Goal: Entertainment & Leisure: Consume media (video, audio)

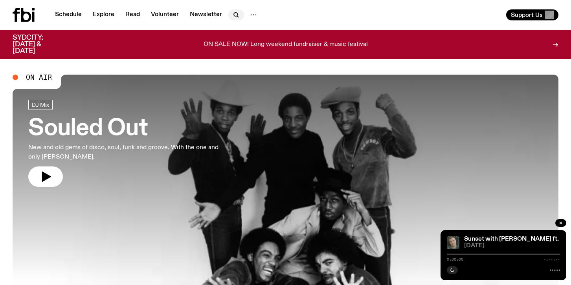
click at [232, 10] on icon "button" at bounding box center [236, 14] width 9 height 9
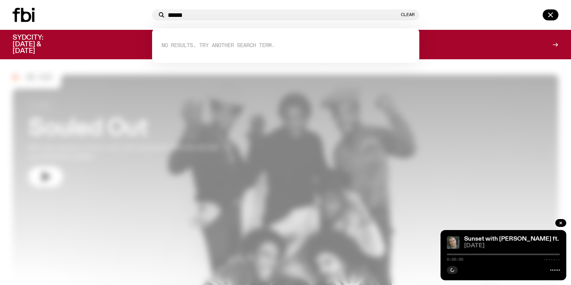
type input "******"
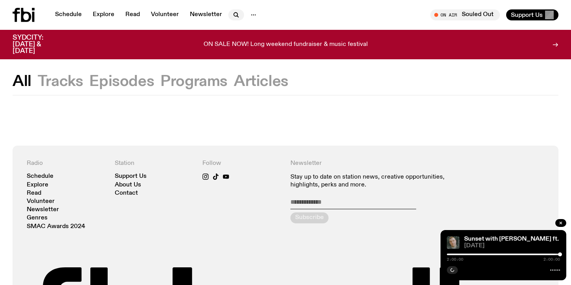
click at [237, 17] on icon "button" at bounding box center [238, 17] width 2 height 2
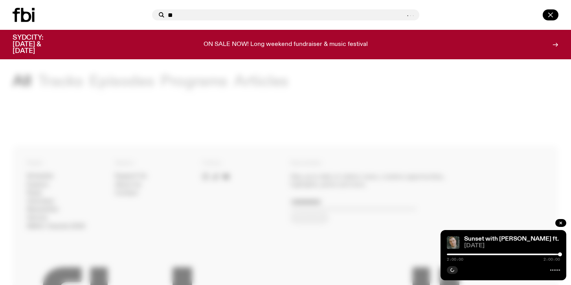
type input "**"
click at [552, 13] on icon "button" at bounding box center [551, 15] width 4 height 4
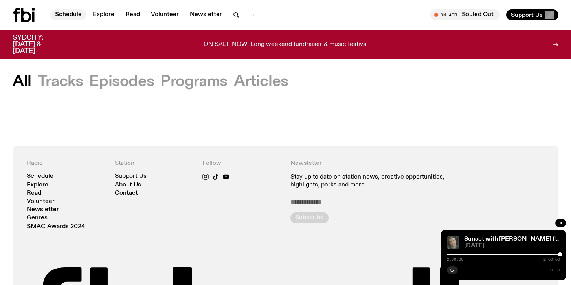
click at [72, 16] on link "Schedule" at bounding box center [68, 14] width 36 height 11
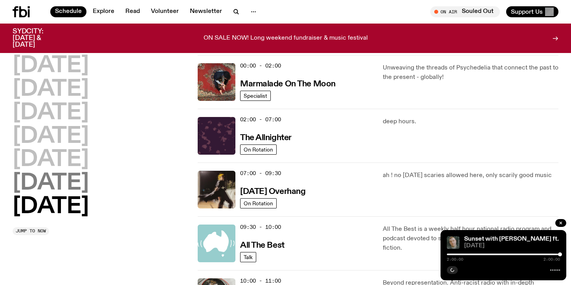
click at [81, 177] on h2 "[DATE]" at bounding box center [51, 184] width 76 height 22
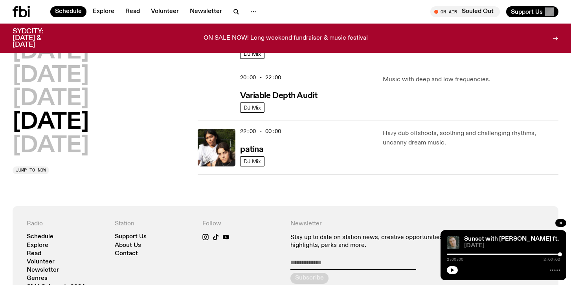
scroll to position [528, 0]
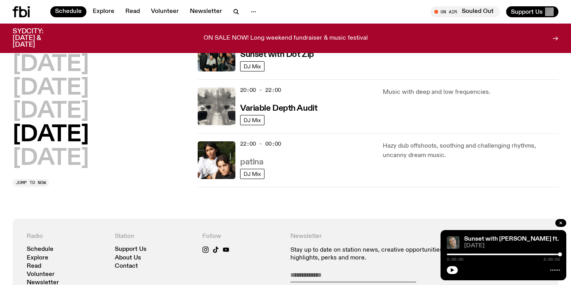
click at [255, 164] on h3 "patina" at bounding box center [251, 162] width 23 height 8
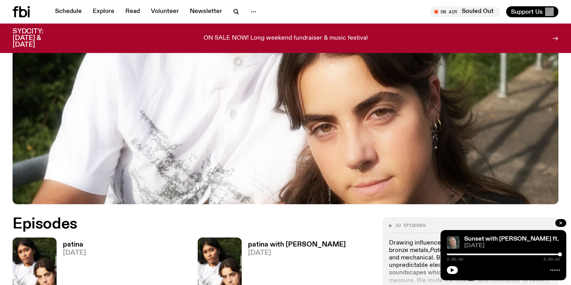
scroll to position [384, 0]
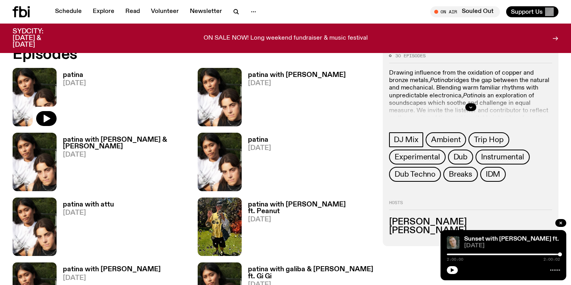
click at [41, 100] on img at bounding box center [35, 97] width 44 height 59
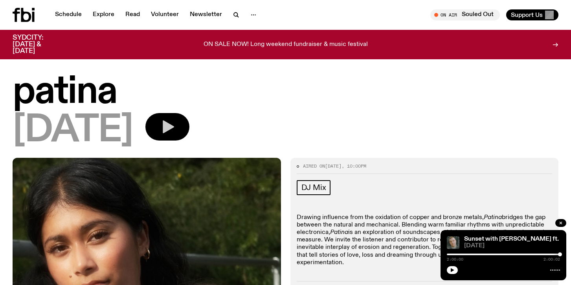
click at [182, 128] on button "button" at bounding box center [167, 127] width 44 height 28
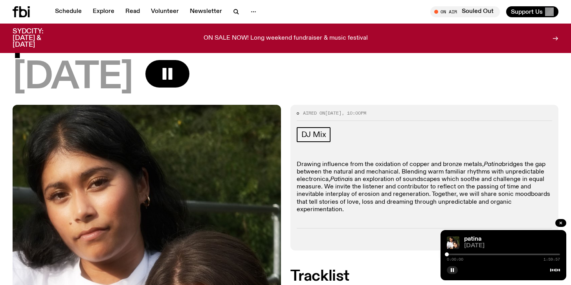
scroll to position [48, 0]
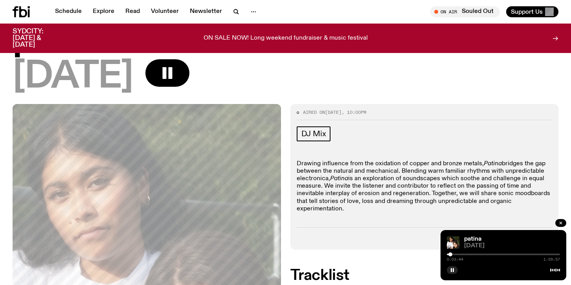
click at [451, 255] on div at bounding box center [451, 255] width 4 height 4
drag, startPoint x: 451, startPoint y: 255, endPoint x: 489, endPoint y: 254, distance: 38.2
click at [489, 254] on div at bounding box center [489, 255] width 4 height 4
click at [491, 254] on div at bounding box center [490, 255] width 4 height 4
click at [494, 254] on div at bounding box center [494, 255] width 4 height 4
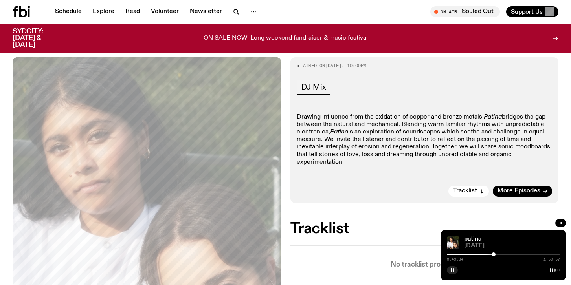
scroll to position [70, 0]
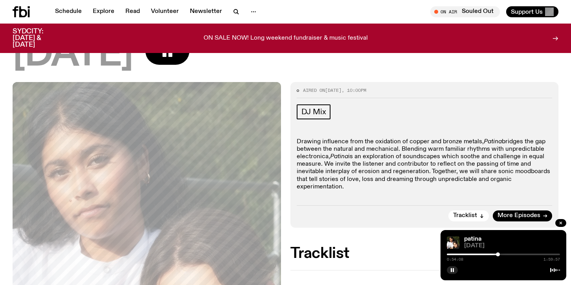
drag, startPoint x: 494, startPoint y: 255, endPoint x: 499, endPoint y: 255, distance: 5.1
click at [499, 255] on div at bounding box center [498, 255] width 4 height 4
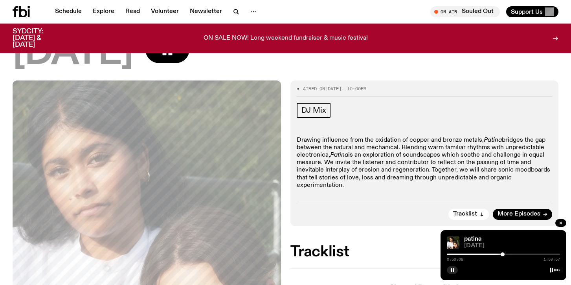
click at [503, 254] on div at bounding box center [503, 255] width 4 height 4
click at [506, 254] on div at bounding box center [505, 255] width 4 height 4
